Goal: Find specific page/section: Find specific page/section

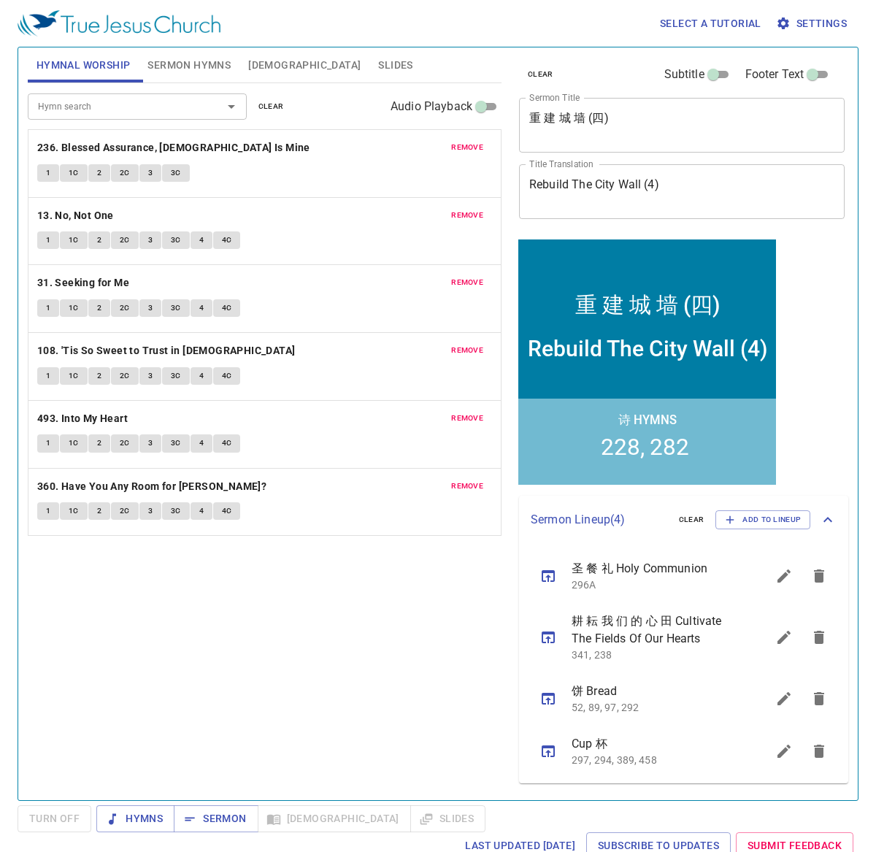
click at [282, 107] on span "clear" at bounding box center [271, 106] width 26 height 13
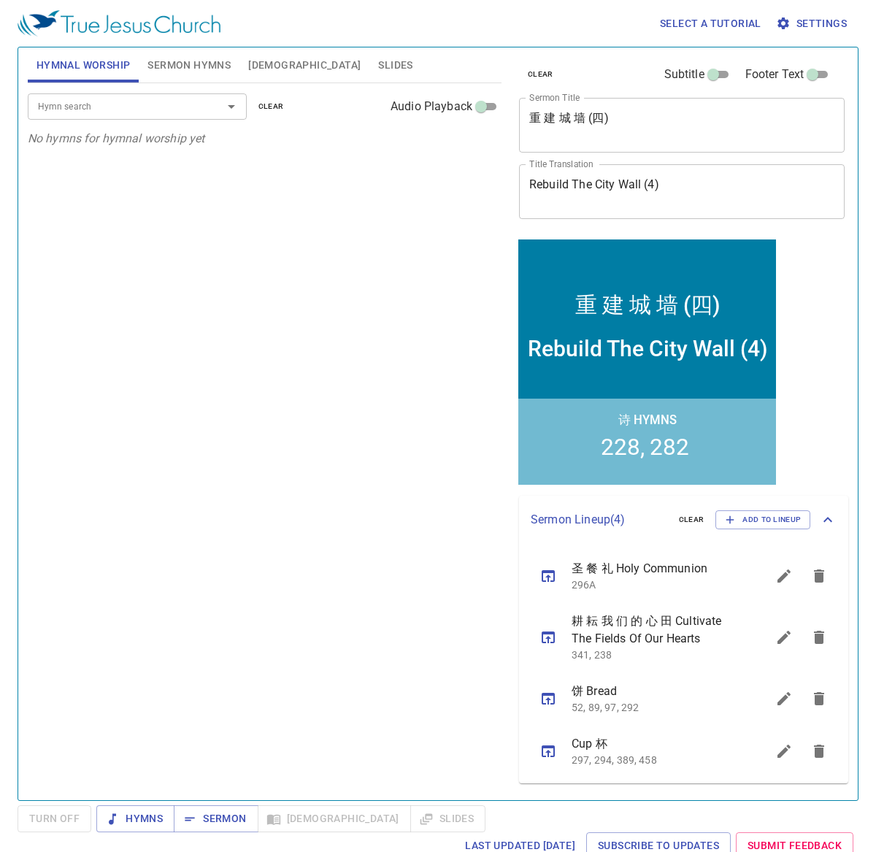
click at [147, 93] on div "Hymn search Hymn search clear Audio Playback" at bounding box center [265, 106] width 474 height 47
click at [146, 103] on input "Hymn search" at bounding box center [115, 106] width 167 height 17
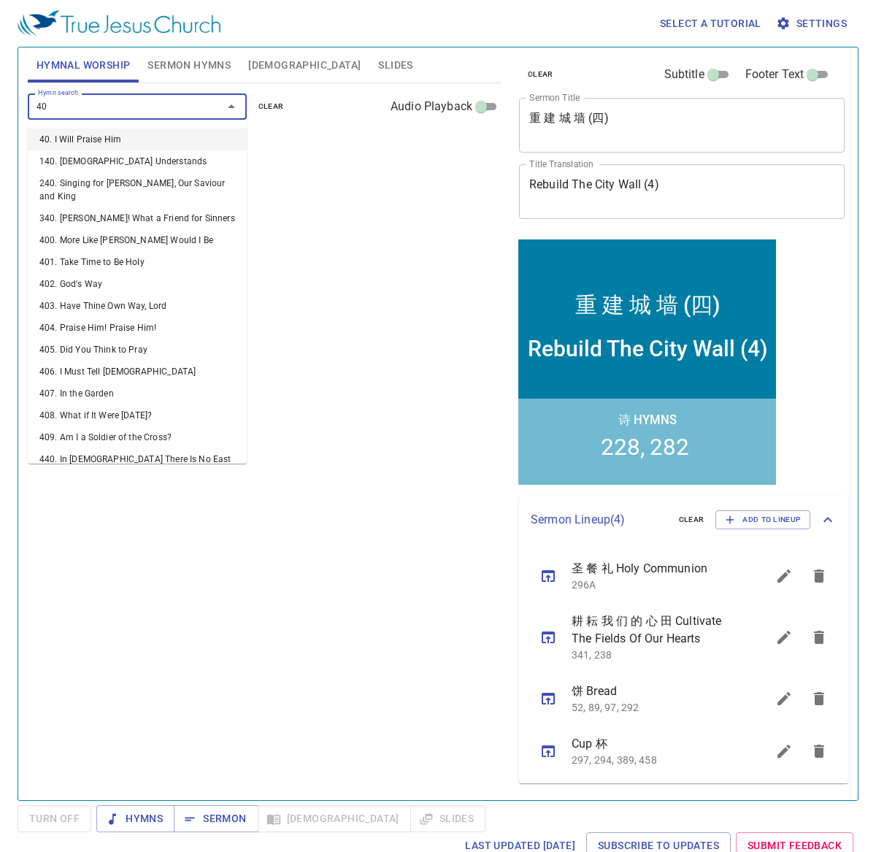
type input "405"
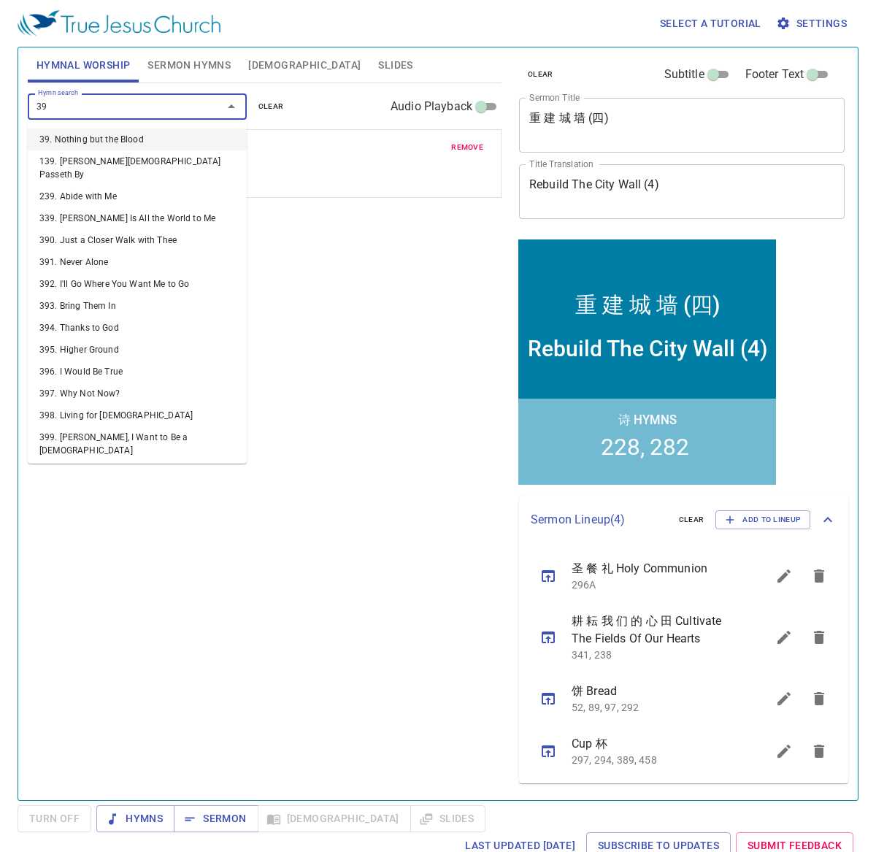
type input "395"
type input "398"
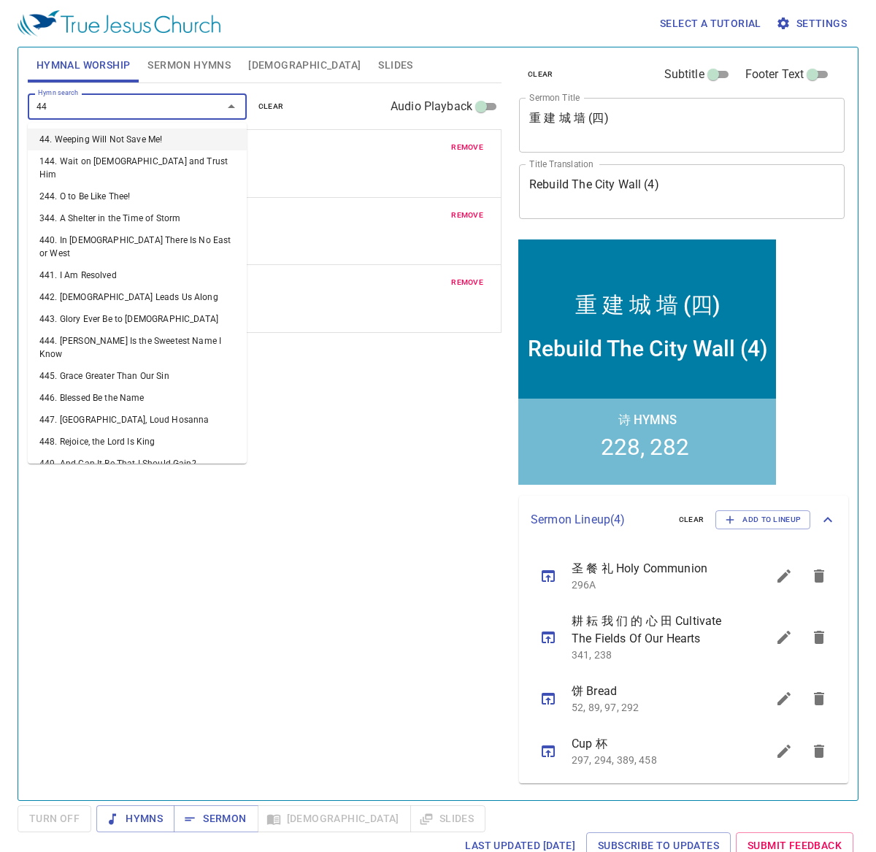
type input "442"
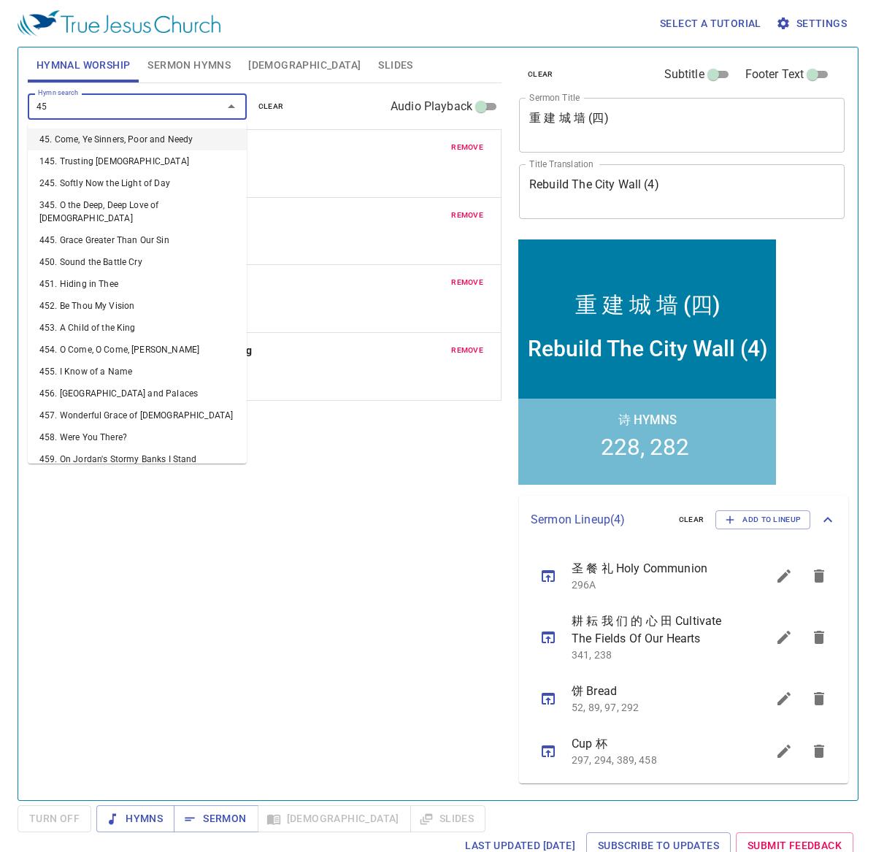
type input "452"
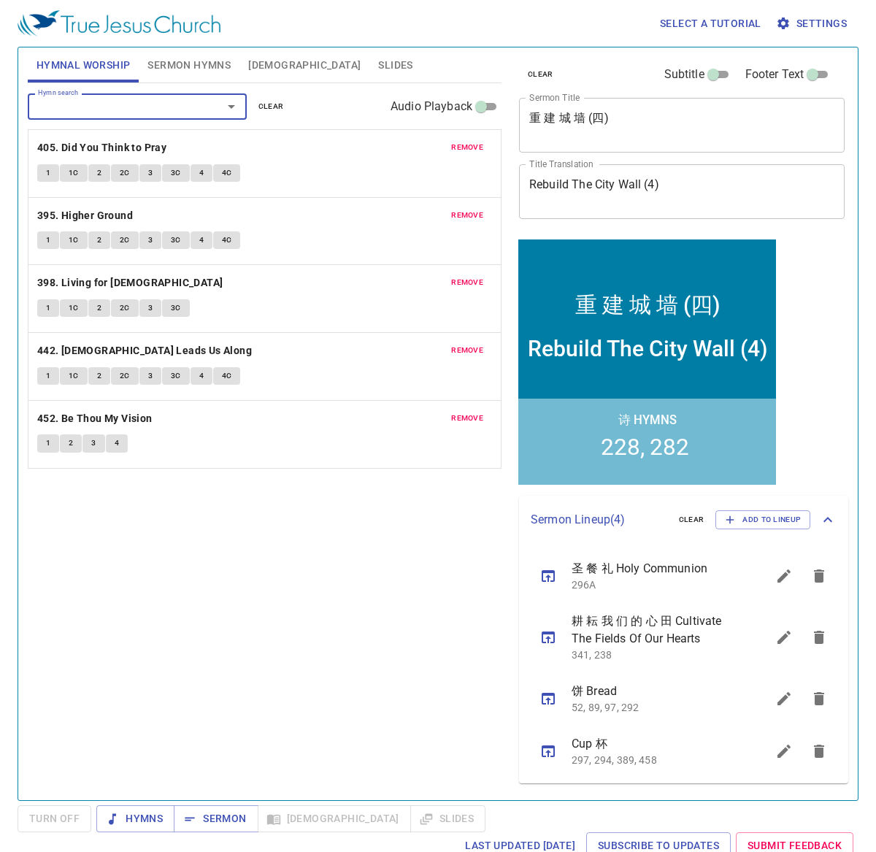
click at [312, 658] on div "Hymn search Hymn search clear Audio Playback remove 405. Did You Think to Pray …" at bounding box center [265, 435] width 474 height 704
drag, startPoint x: 192, startPoint y: 67, endPoint x: 275, endPoint y: 99, distance: 89.2
click at [191, 68] on span "Sermon Hymns" at bounding box center [188, 65] width 83 height 18
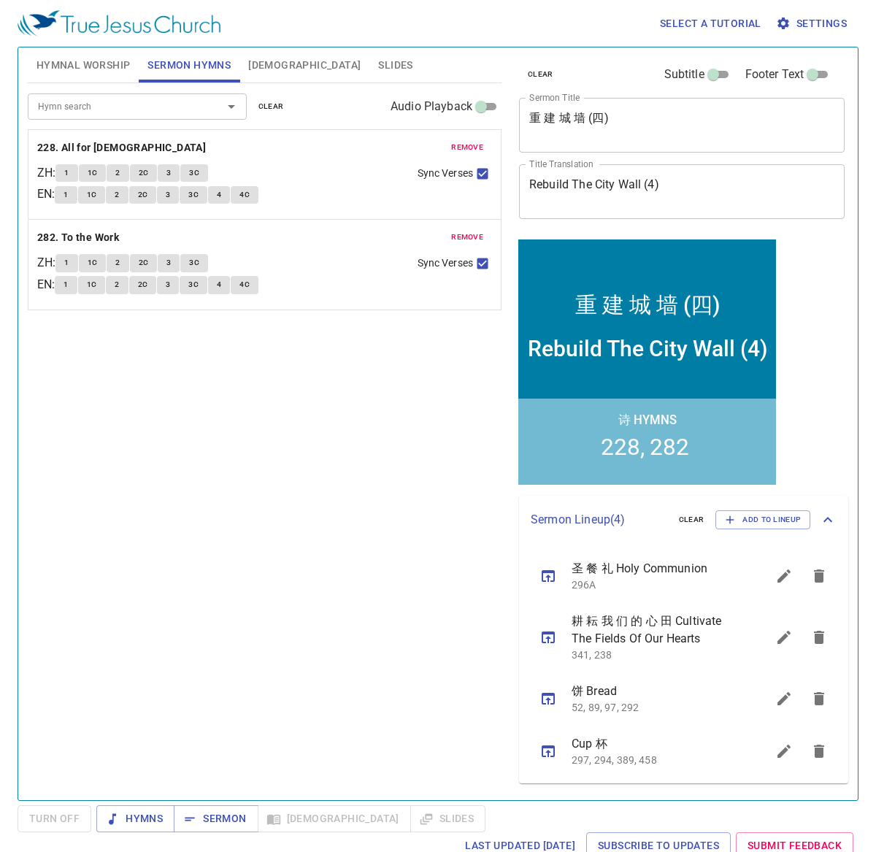
click at [274, 107] on span "clear" at bounding box center [271, 106] width 26 height 13
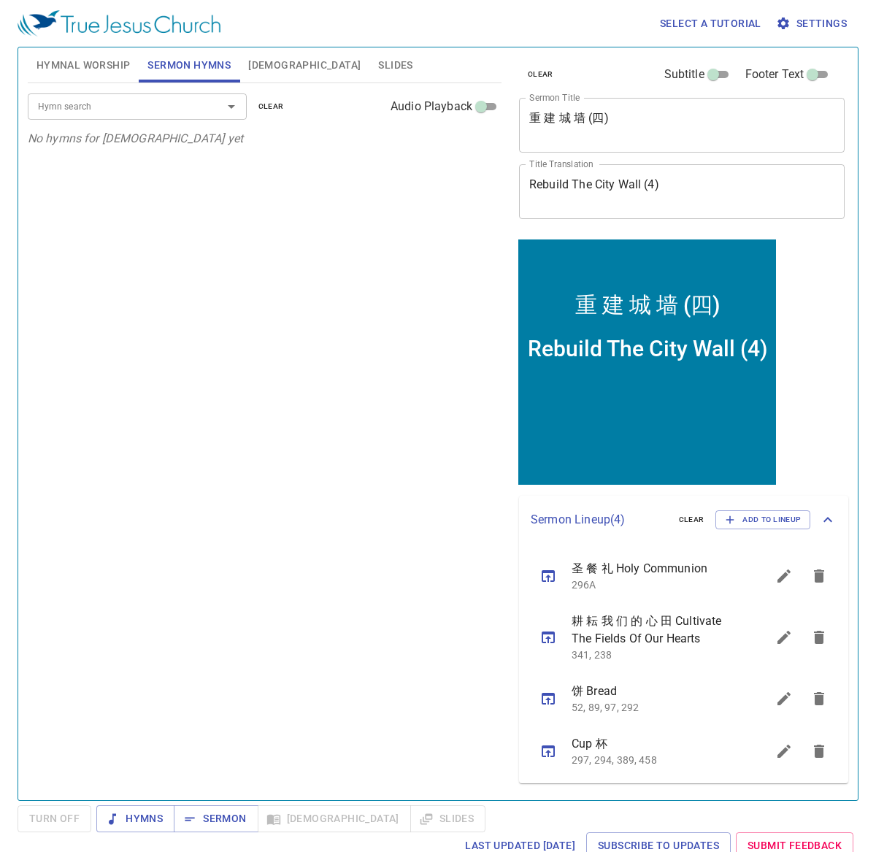
click at [261, 66] on span "[DEMOGRAPHIC_DATA]" at bounding box center [304, 65] width 112 height 18
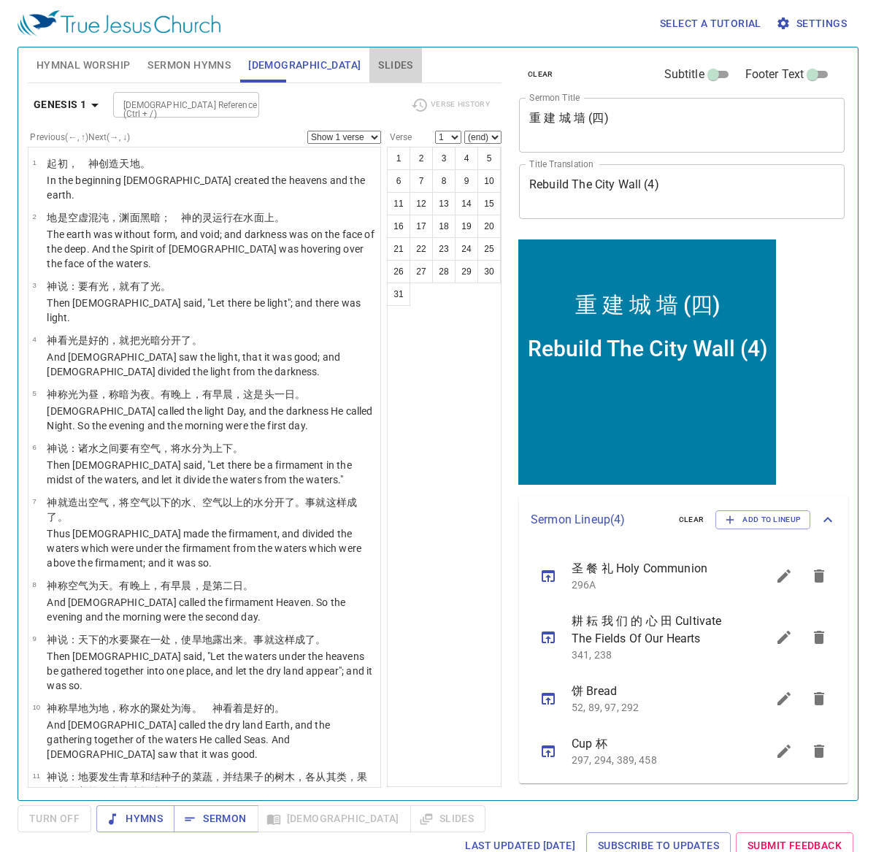
click at [378, 59] on span "Slides" at bounding box center [395, 65] width 34 height 18
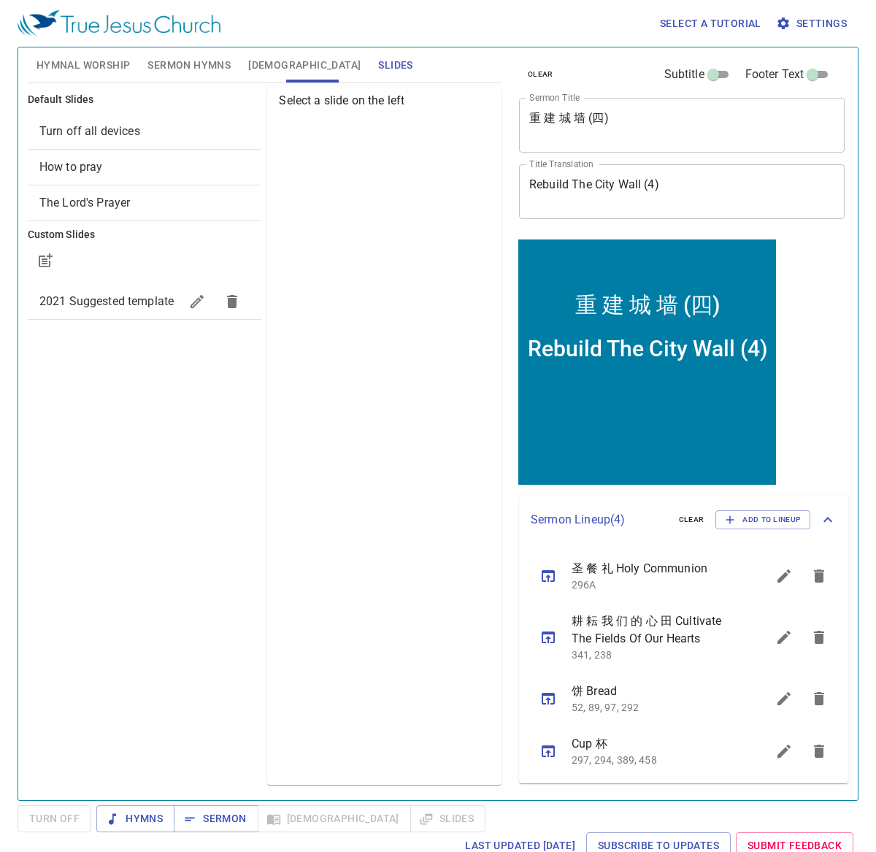
click at [176, 71] on span "Sermon Hymns" at bounding box center [188, 65] width 83 height 18
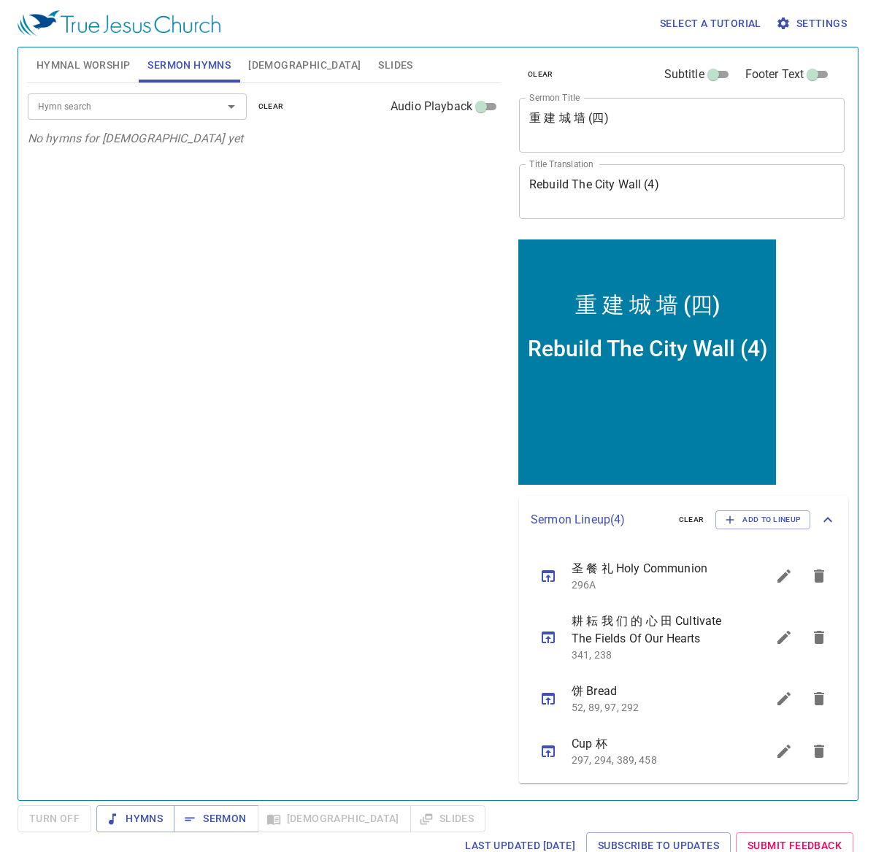
click at [546, 78] on span "clear" at bounding box center [541, 74] width 26 height 13
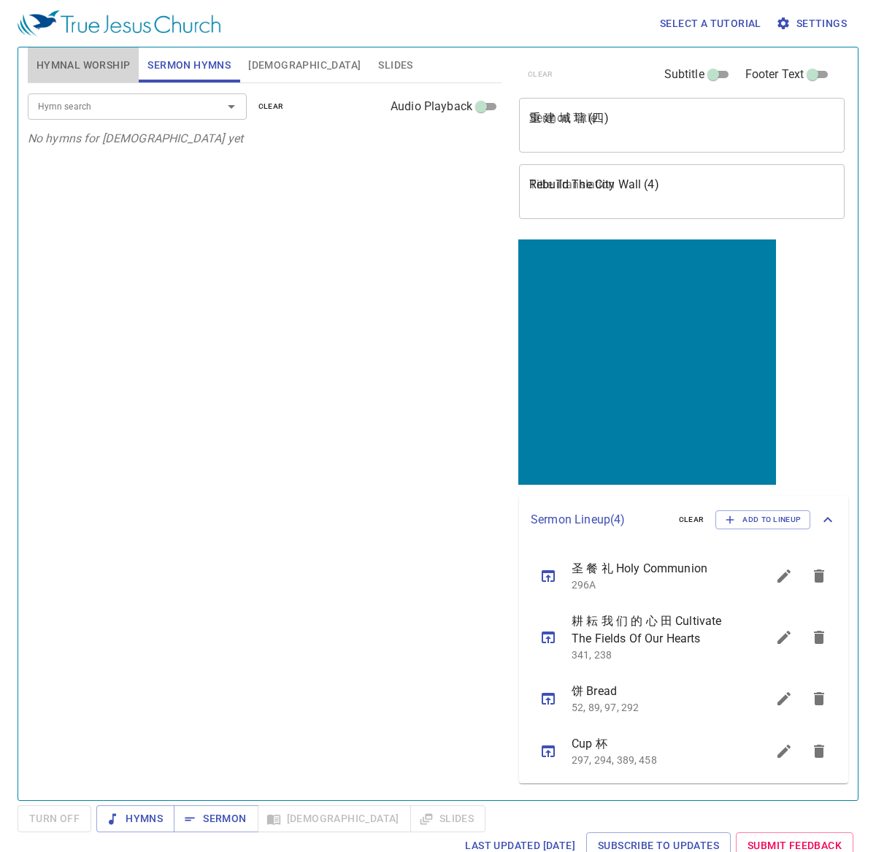
click at [115, 66] on span "Hymnal Worship" at bounding box center [83, 65] width 94 height 18
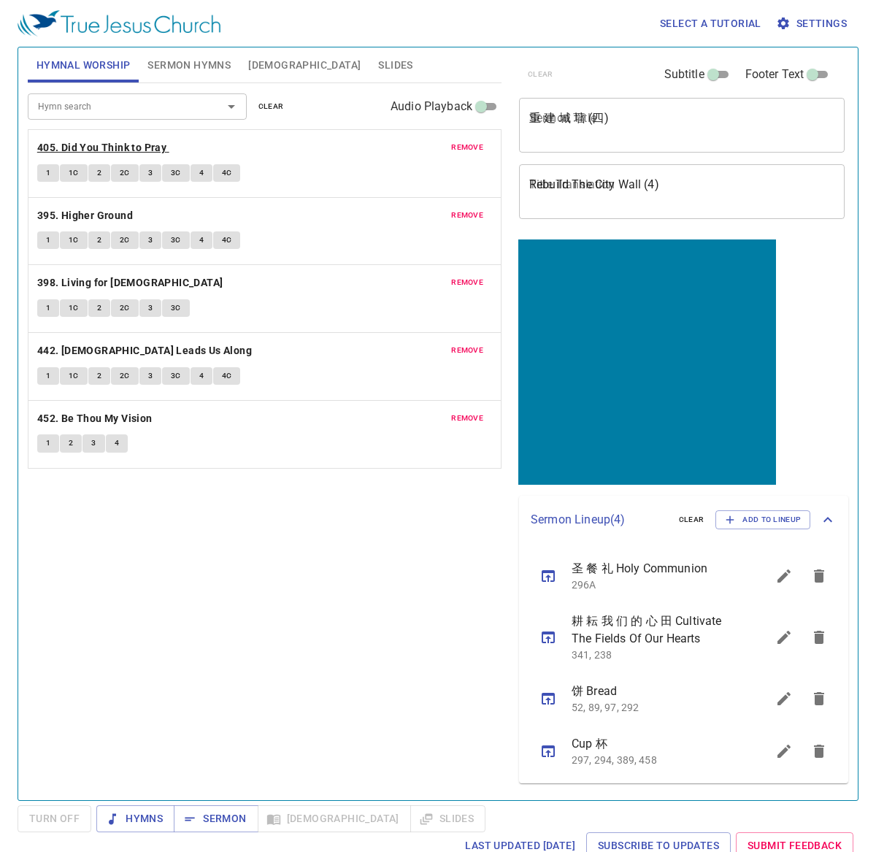
click at [119, 145] on b "405. Did You Think to Pray" at bounding box center [101, 148] width 129 height 18
click at [38, 165] on button "1" at bounding box center [48, 173] width 22 height 18
click at [581, 177] on textarea "Rebuild The City Wall (4)" at bounding box center [681, 191] width 305 height 28
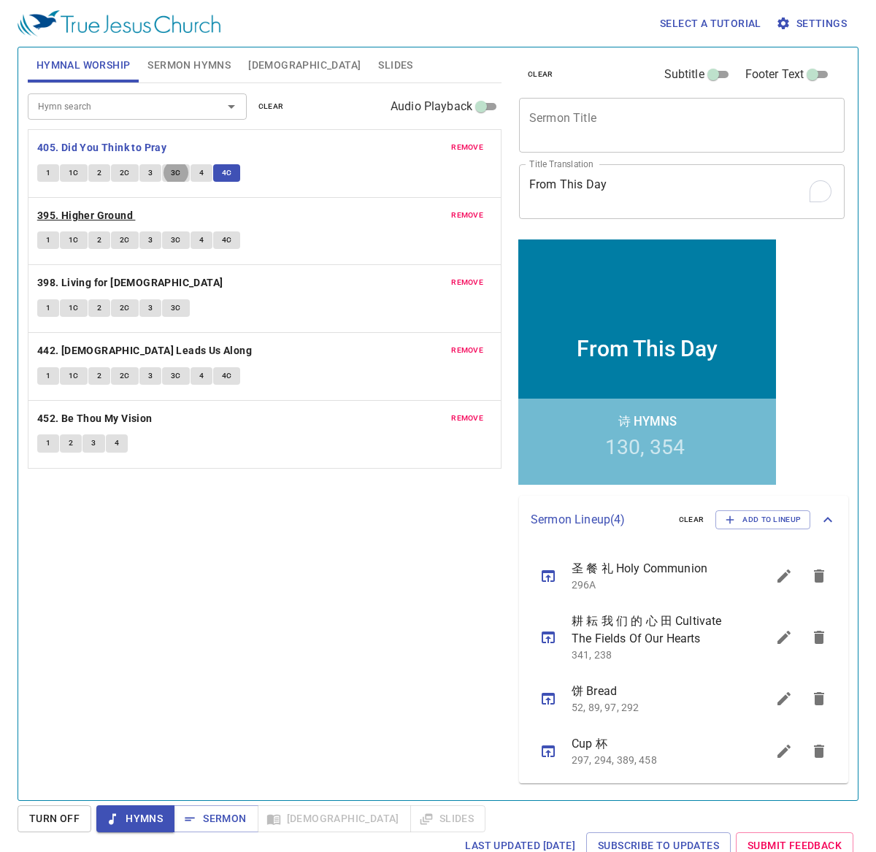
click at [93, 207] on div "remove 395. Higher Ground 1 1C 2 2C 3 3C 4 4C" at bounding box center [264, 231] width 472 height 67
click at [93, 212] on b "395. Higher Ground" at bounding box center [85, 216] width 96 height 18
click at [49, 239] on span "1" at bounding box center [48, 240] width 4 height 13
